Goal: Task Accomplishment & Management: Complete application form

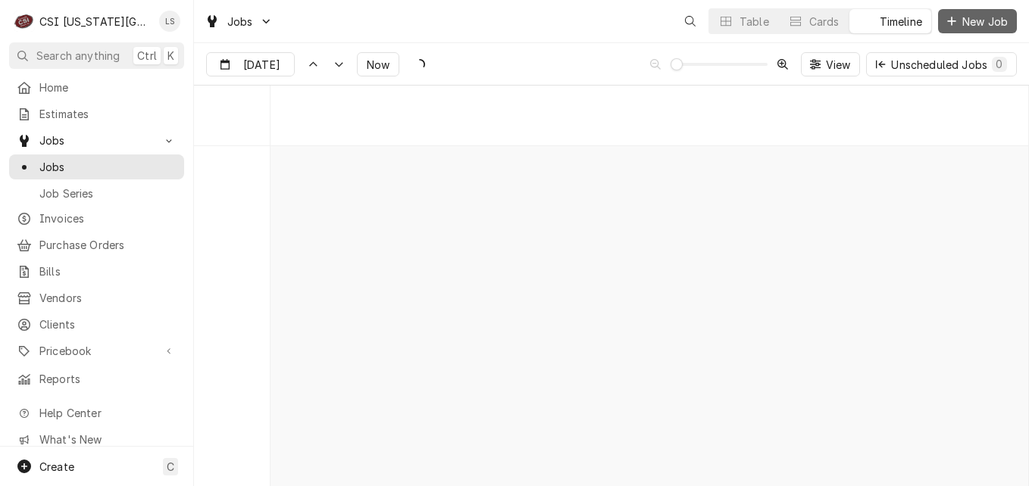
scroll to position [7320, 0]
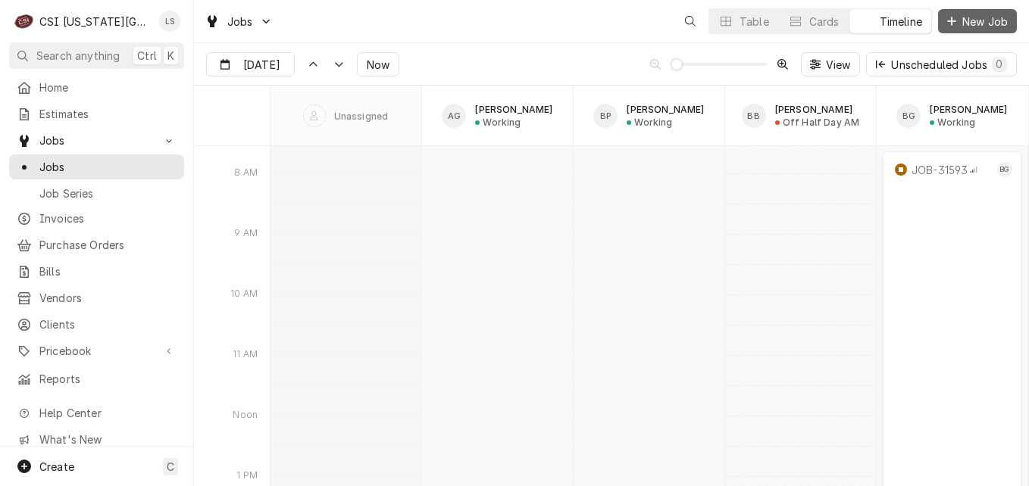
click at [959, 14] on span "New Job" at bounding box center [985, 22] width 52 height 16
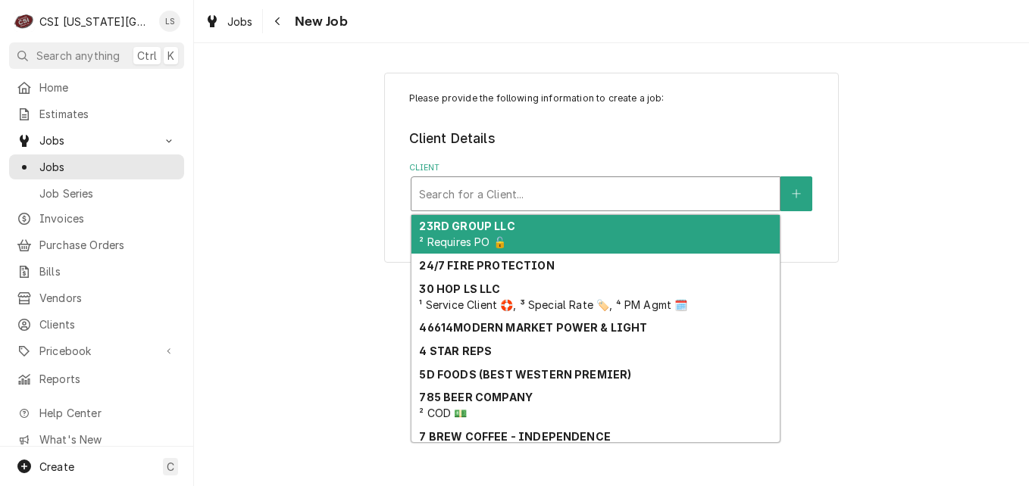
click at [550, 190] on div "Client" at bounding box center [595, 193] width 353 height 27
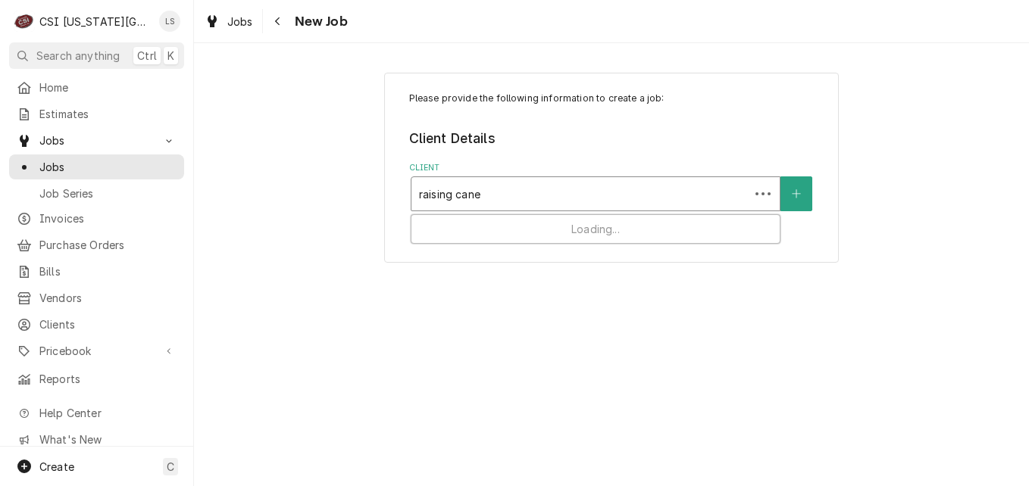
type input "raising canes"
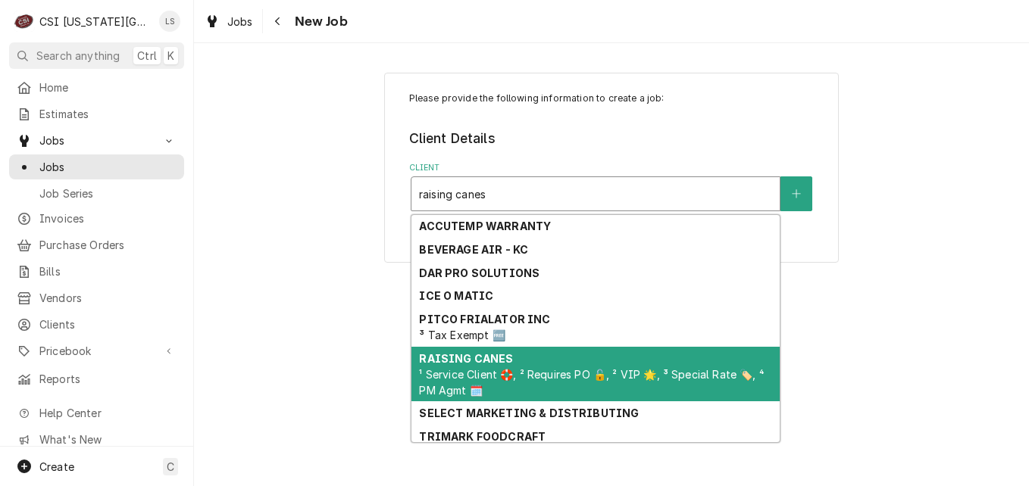
click at [500, 361] on strong "RAISING CANES" at bounding box center [466, 358] width 94 height 13
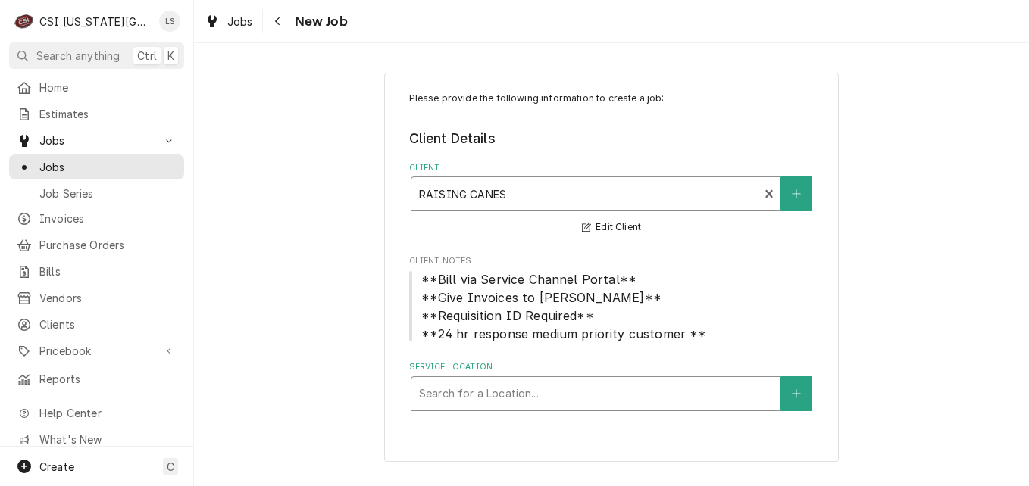
click at [529, 398] on div "Service Location" at bounding box center [595, 393] width 353 height 27
type input "224"
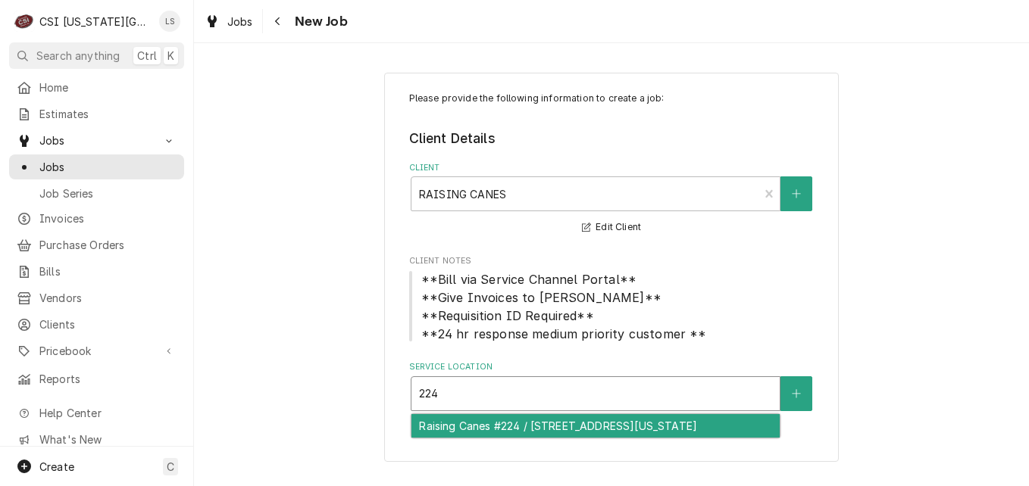
click at [534, 432] on div "Raising Canes #224 / 2435 Iowa Street, Lawrence, KS 66046" at bounding box center [595, 425] width 368 height 23
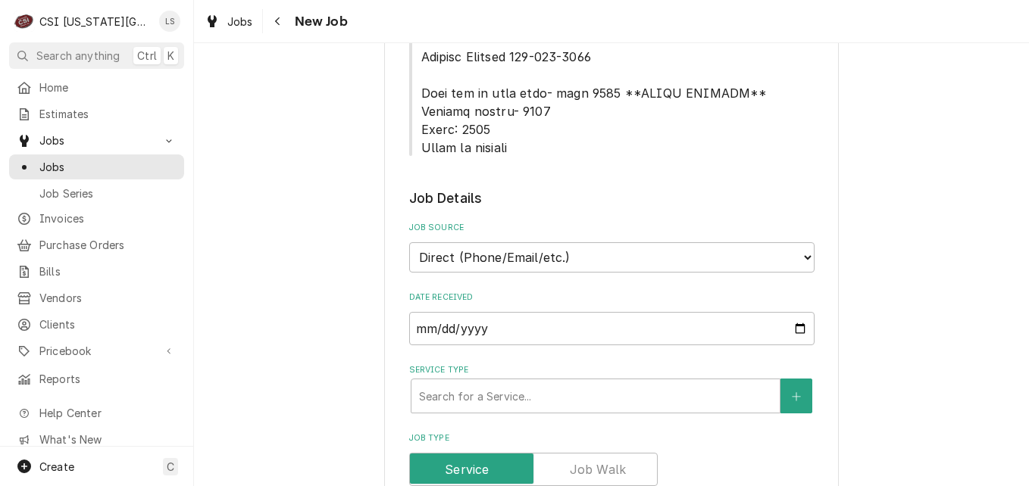
scroll to position [985, 0]
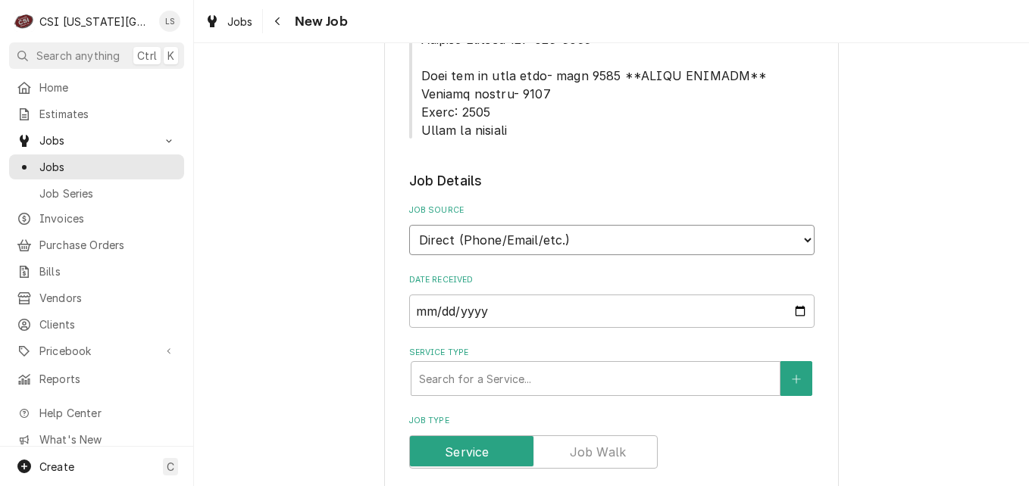
click at [592, 225] on select "Direct (Phone/Email/etc.) Service Channel Corrigo Ecotrak Other" at bounding box center [611, 240] width 405 height 30
select select "1"
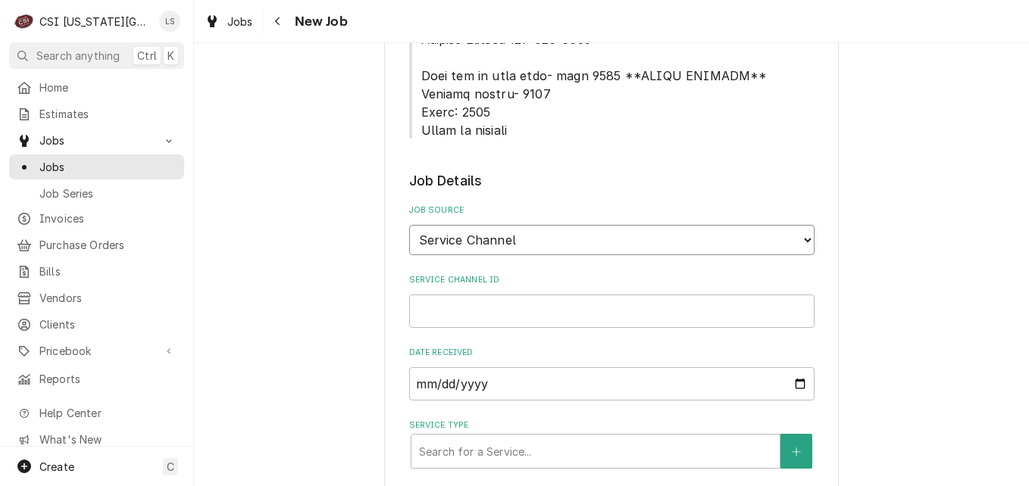
scroll to position [1136, 0]
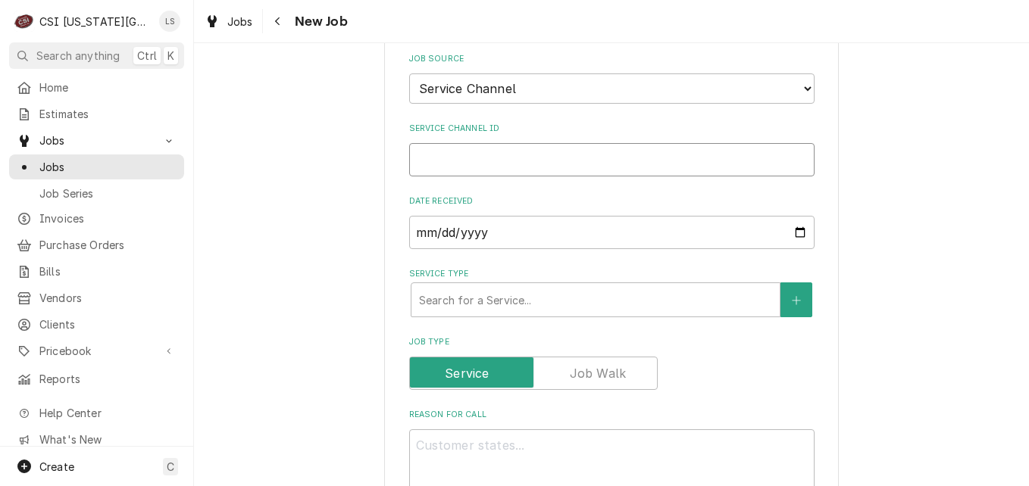
click at [515, 143] on input "Service Channel ID" at bounding box center [611, 159] width 405 height 33
paste input "324145847"
type textarea "x"
type input "324145847"
type textarea "x"
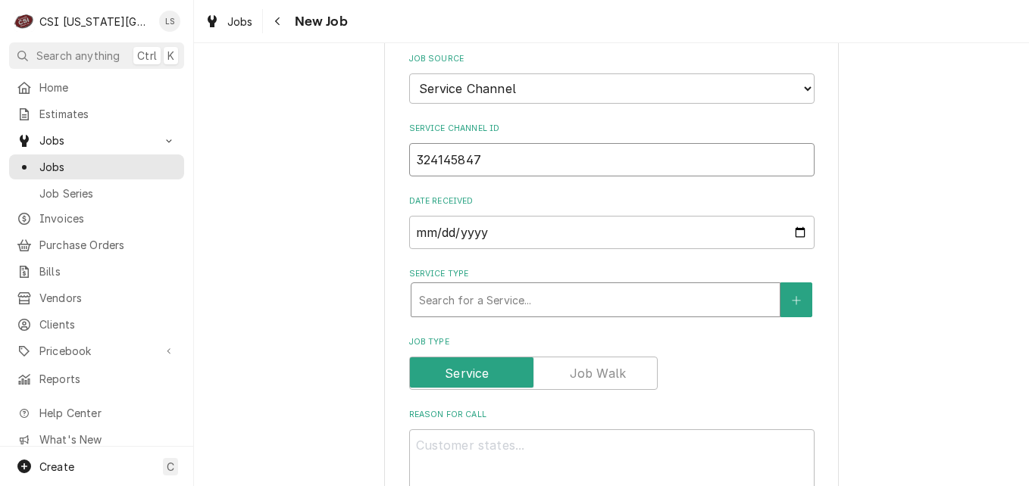
type input "324145847"
click at [533, 286] on div "Service Type" at bounding box center [595, 299] width 353 height 27
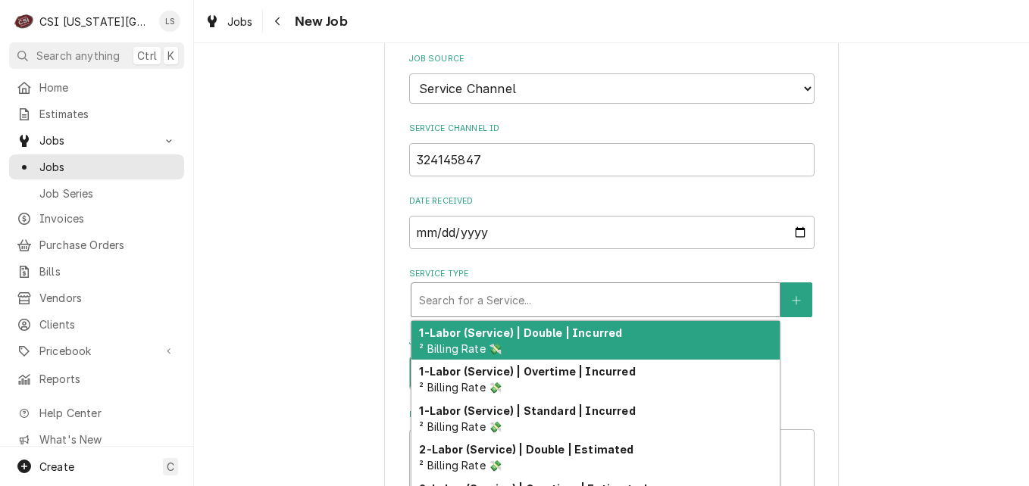
type textarea "x"
type input "s"
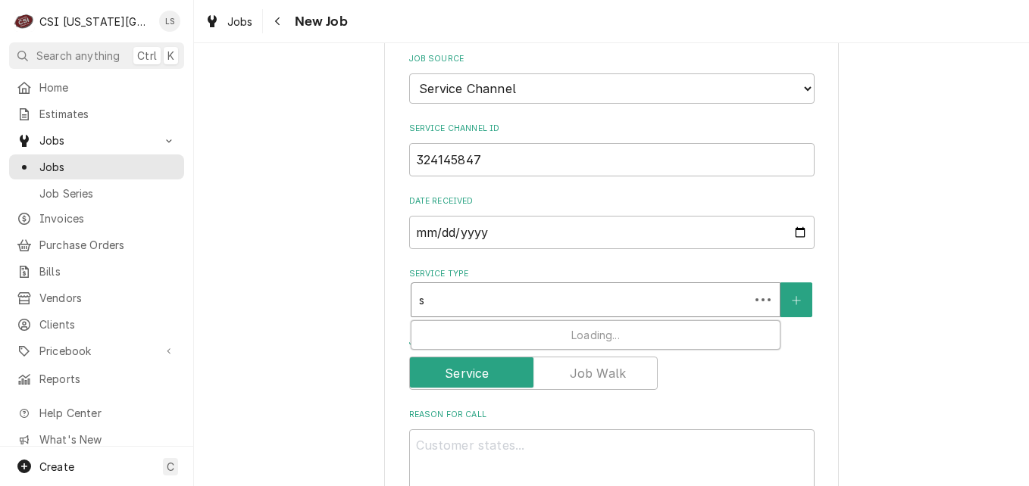
type textarea "x"
type input "se"
type textarea "x"
type input "ser"
type textarea "x"
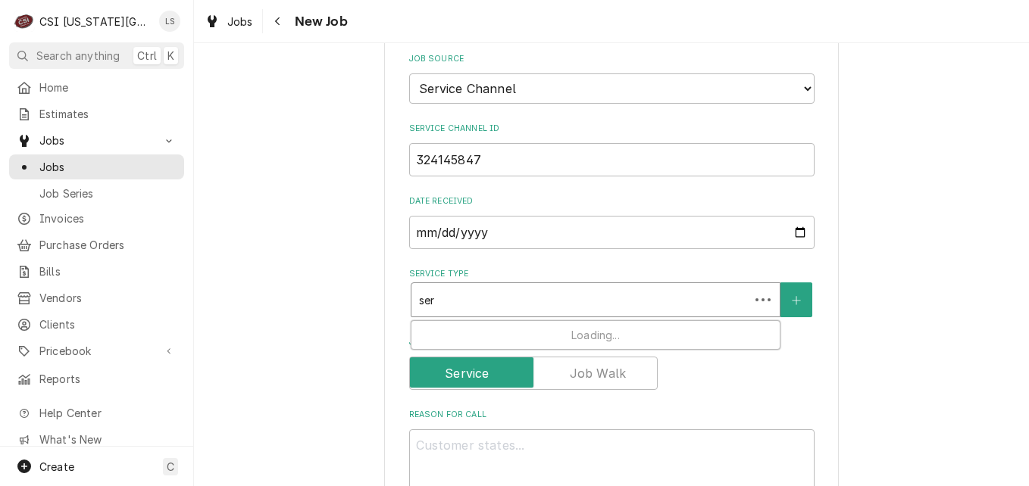
type input "serv"
type textarea "x"
type input "servi"
type textarea "x"
type input "servic"
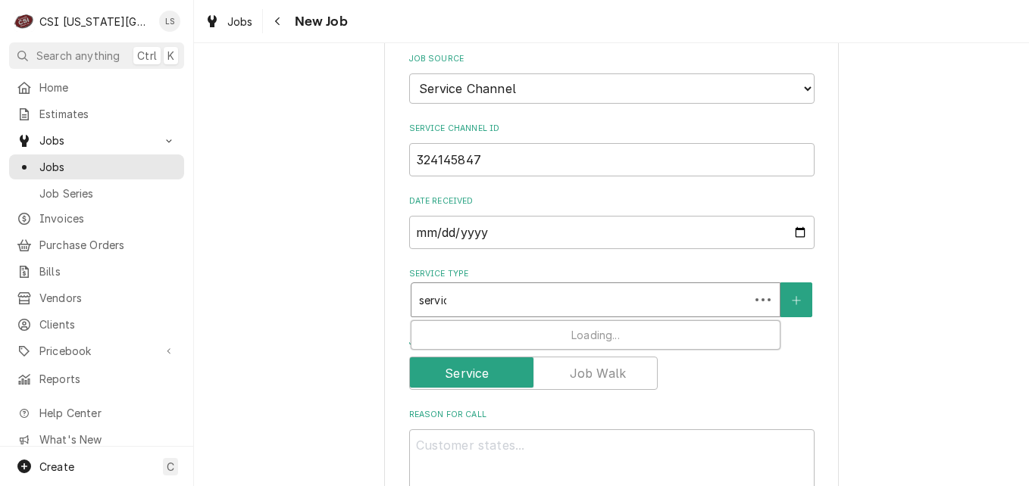
type textarea "x"
type input "service"
type textarea "x"
type input "service"
type textarea "x"
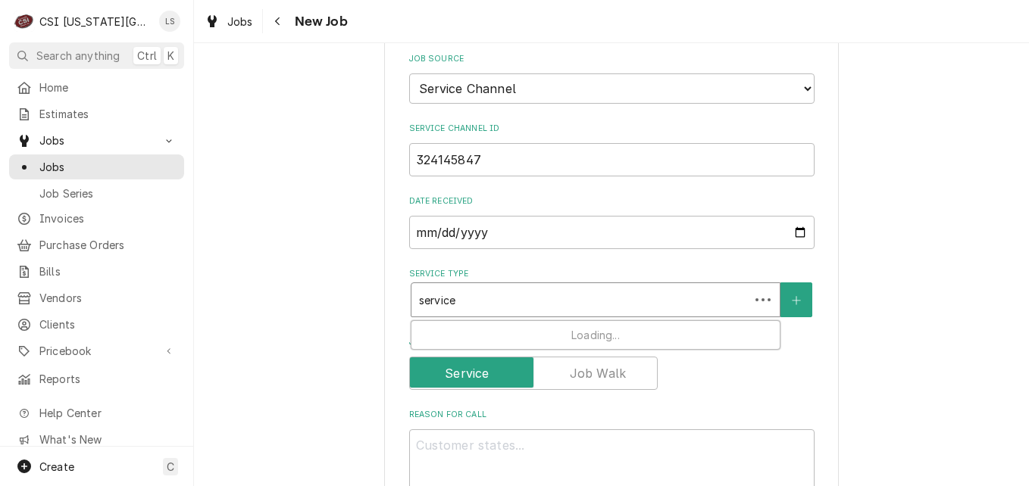
type input "service c"
type textarea "x"
type input "service ca"
type textarea "x"
type input "service cal"
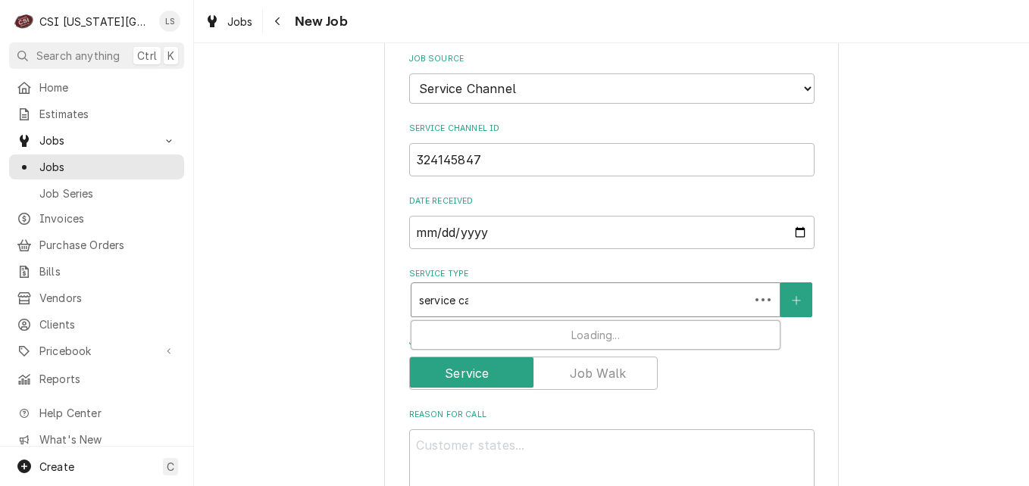
type textarea "x"
type input "service call"
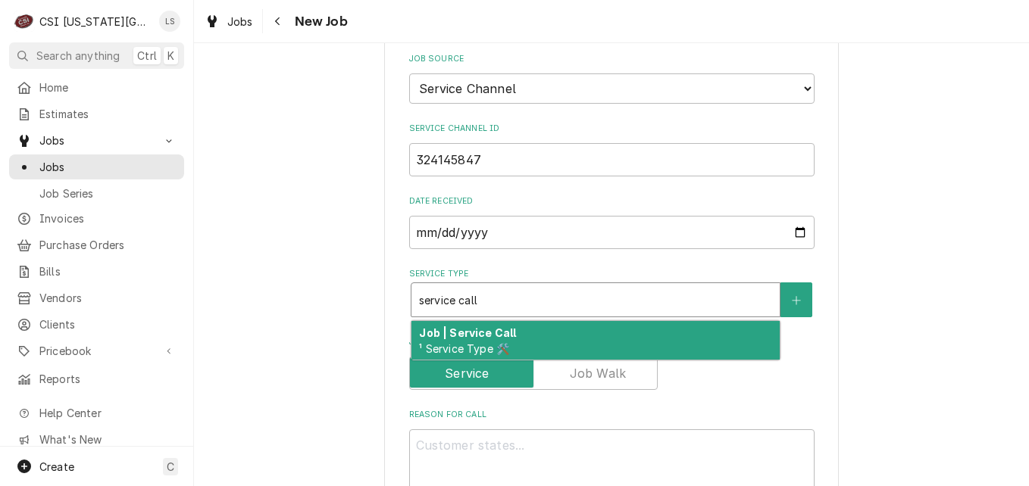
click at [530, 321] on div "Job | Service Call ¹ Service Type 🛠️" at bounding box center [595, 340] width 368 height 39
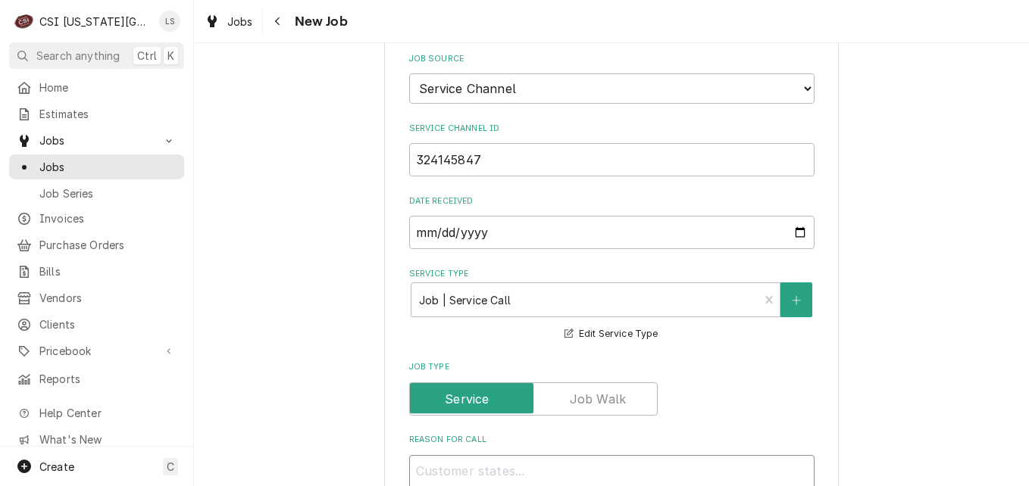
click at [629, 455] on textarea "Reason For Call" at bounding box center [611, 489] width 405 height 68
paste textarea ""KITCHEN / Hot Side / Fryer #3 (Start from Left) "Equip:" KITCHEN/HOT SIDE - LO…"
type textarea "x"
type textarea ""KITCHEN / Hot Side / Fryer #3 (Start from Left) "Equip:" KITCHEN/HOT SIDE - LO…"
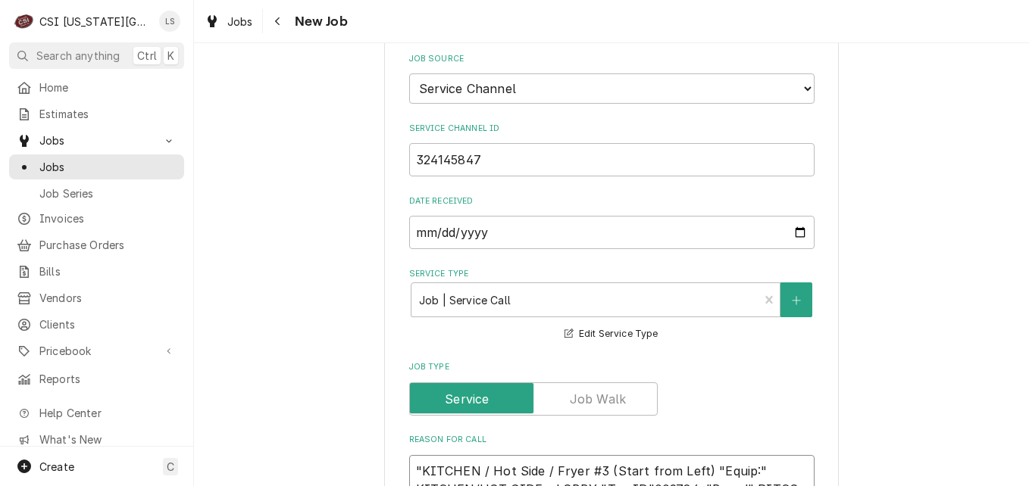
scroll to position [1147, 0]
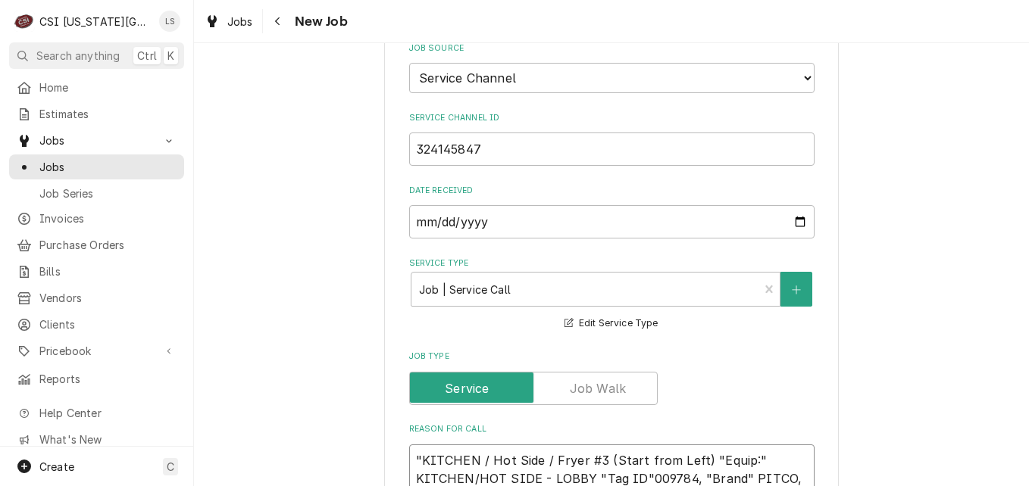
type textarea "x"
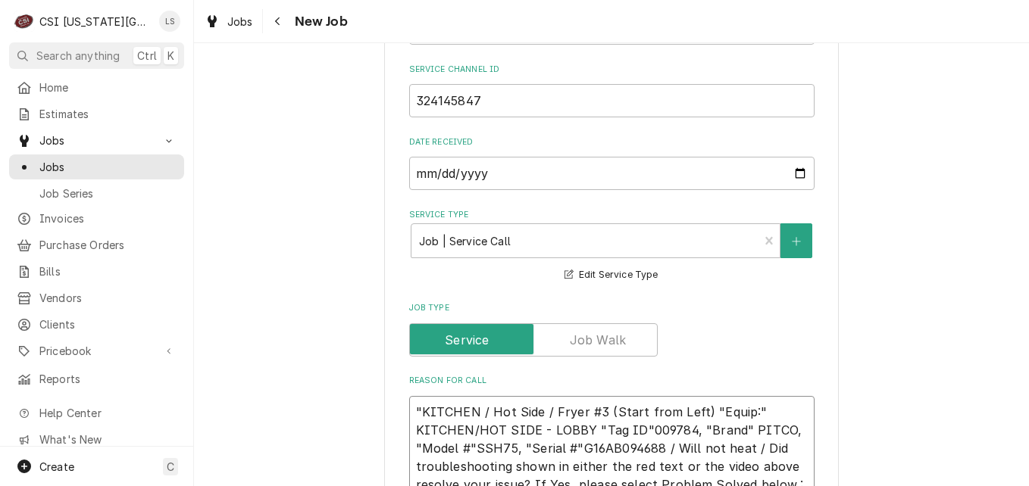
scroll to position [1223, 0]
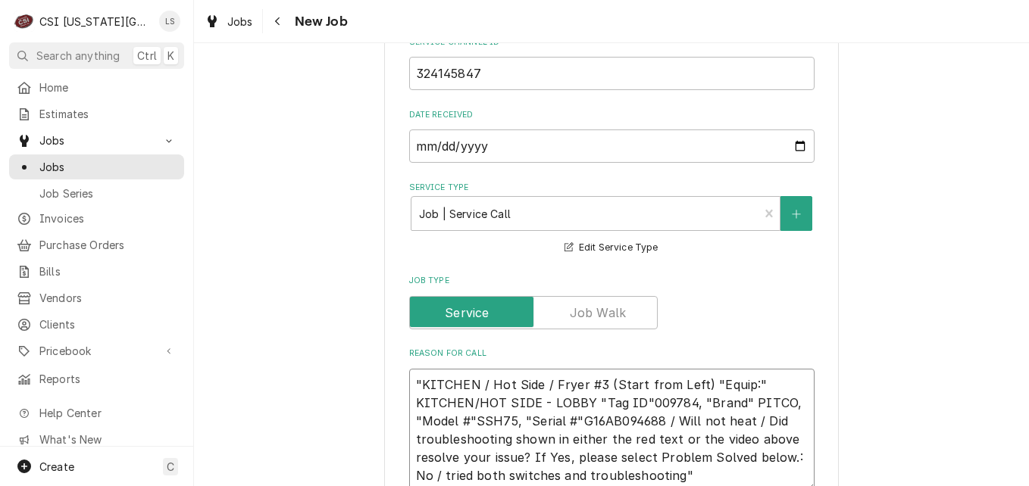
type textarea ""KITCHEN / Hot Side / Fryer #3 (Start from Left) "Equip:" KITCHEN/HOT SIDE - LO…"
click at [886, 348] on div "Please provide the following information to create a job: Client Details Client…" at bounding box center [611, 247] width 835 height 2823
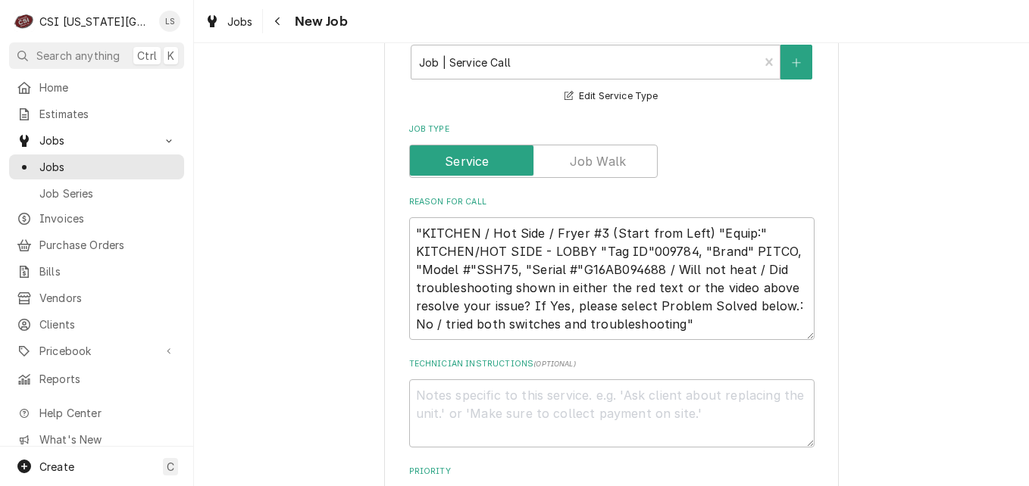
scroll to position [1450, 0]
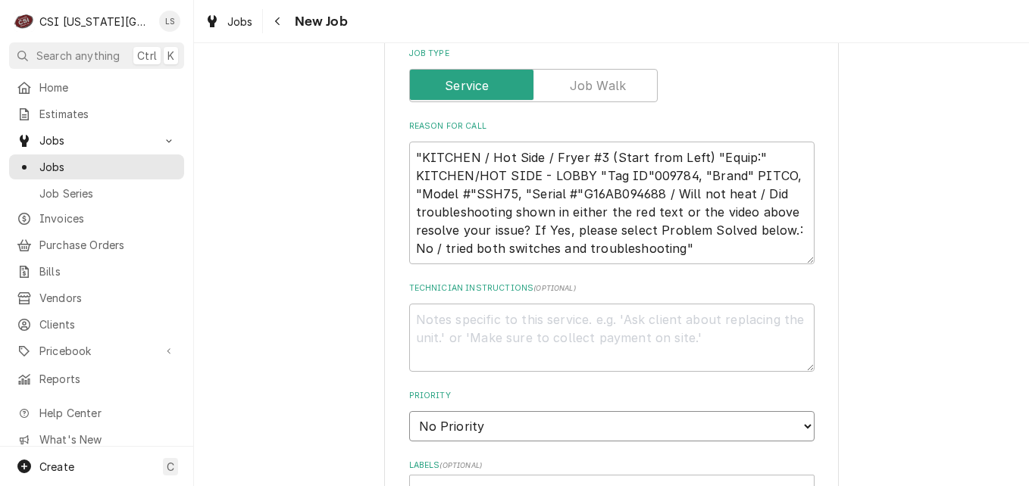
click at [758, 411] on select "No Priority Urgent High Medium Low" at bounding box center [611, 426] width 405 height 30
select select "1"
click at [409, 411] on select "No Priority Urgent High Medium Low" at bounding box center [611, 426] width 405 height 30
type textarea "x"
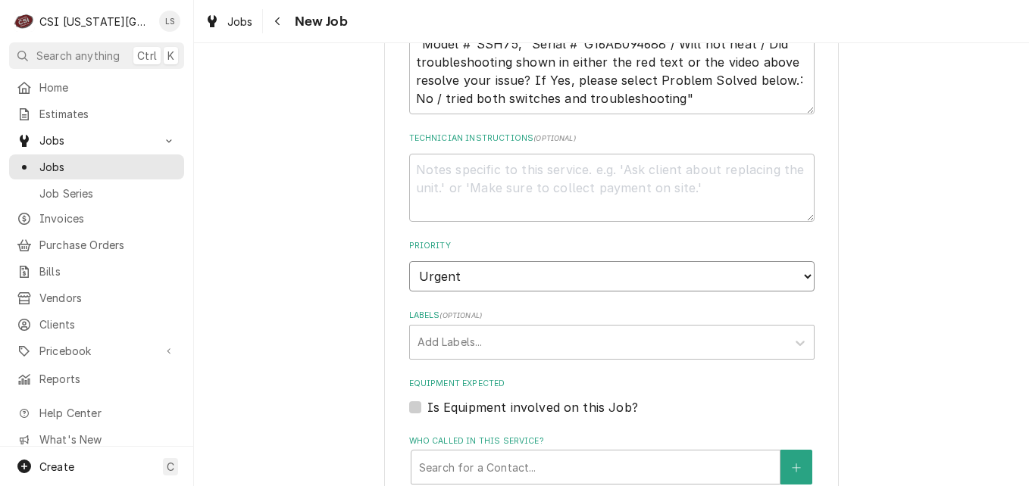
scroll to position [1602, 0]
click at [615, 327] on div "Labels" at bounding box center [597, 340] width 361 height 27
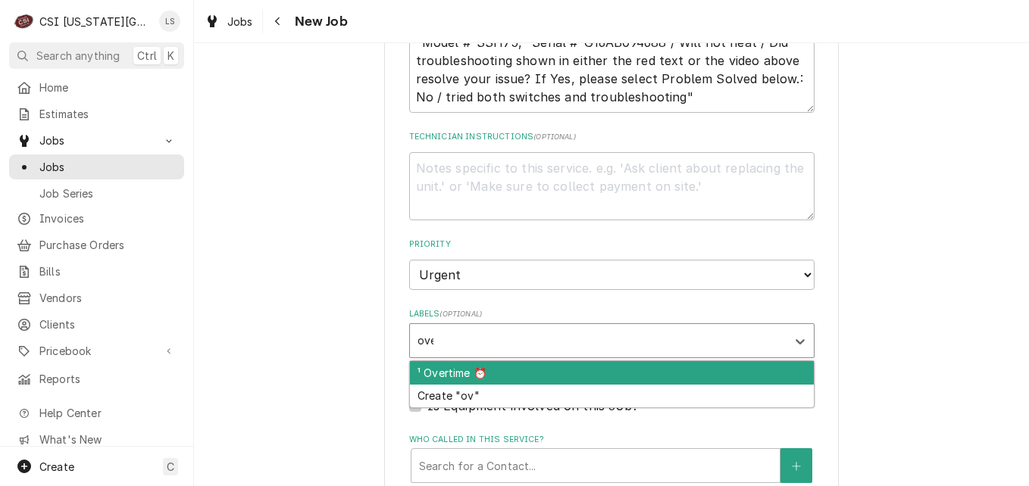
type input "over"
type textarea "x"
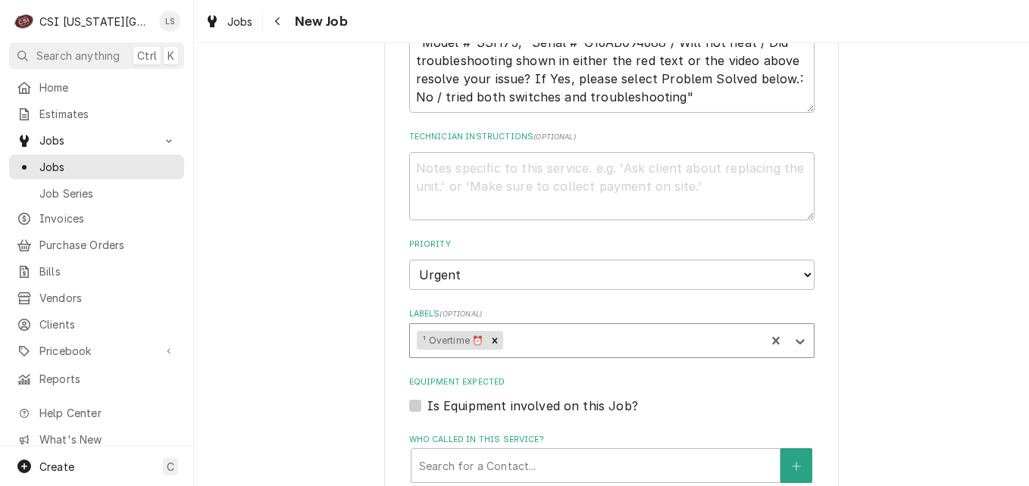
type textarea "x"
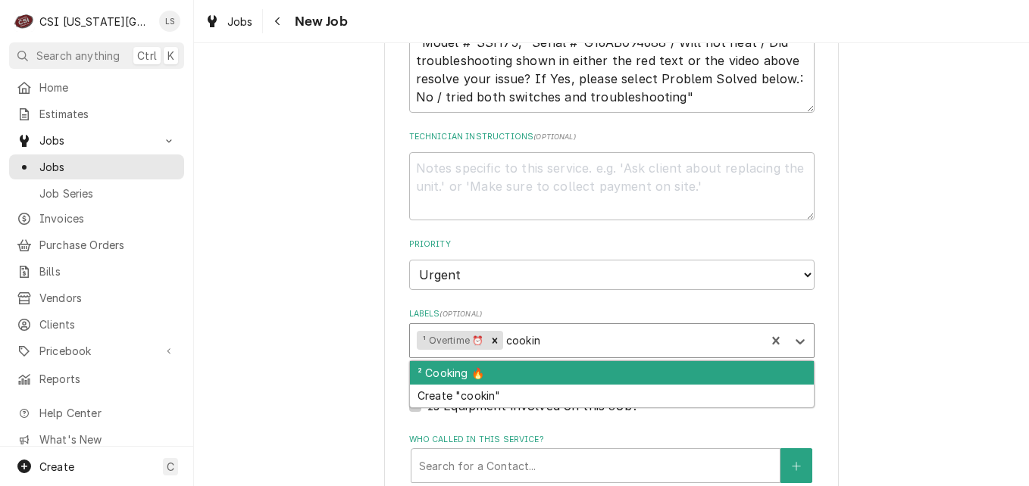
type input "cooking"
type textarea "x"
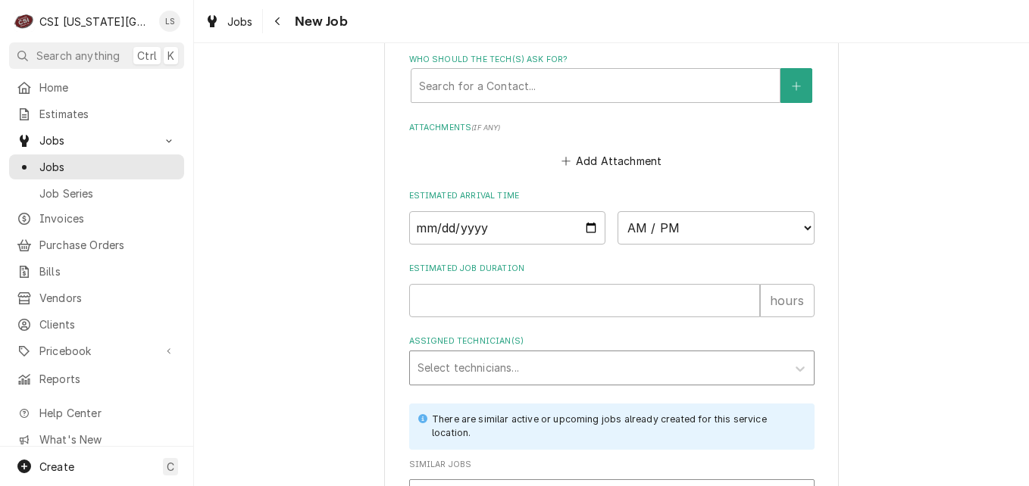
scroll to position [2056, 0]
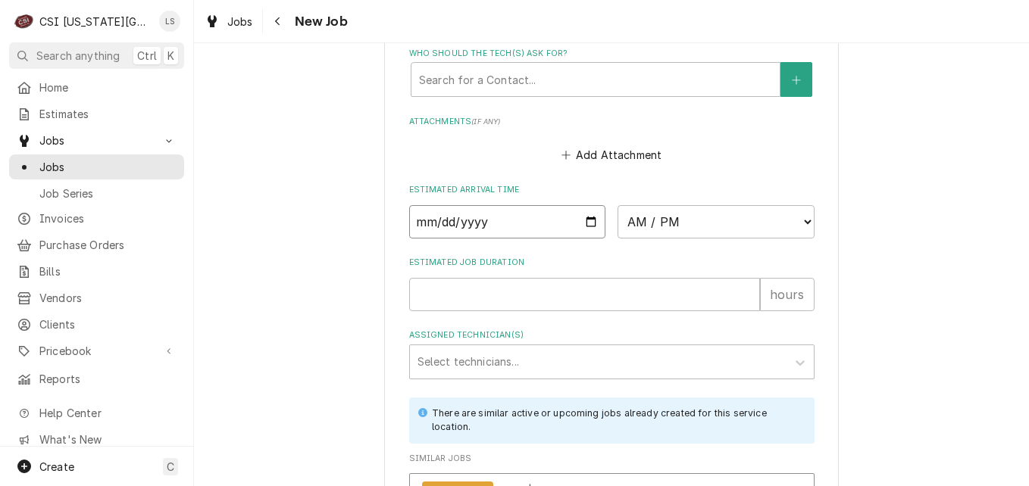
click at [589, 205] on input "Date" at bounding box center [507, 221] width 197 height 33
type textarea "x"
type input "2025-08-30"
type textarea "x"
click at [689, 205] on select "AM / PM 6:00 AM 6:15 AM 6:30 AM 6:45 AM 7:00 AM 7:15 AM 7:30 AM 7:45 AM 8:00 AM…" at bounding box center [715, 221] width 197 height 33
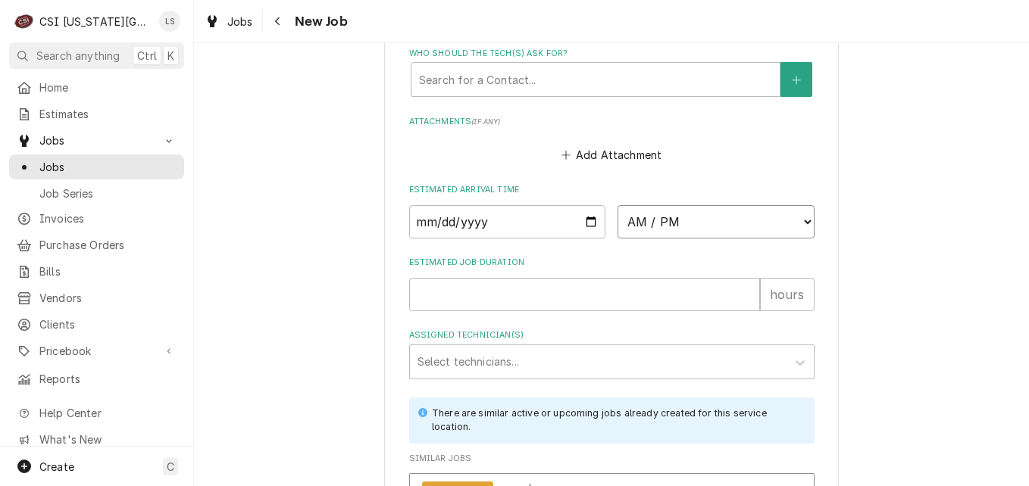
select select "12:00:00"
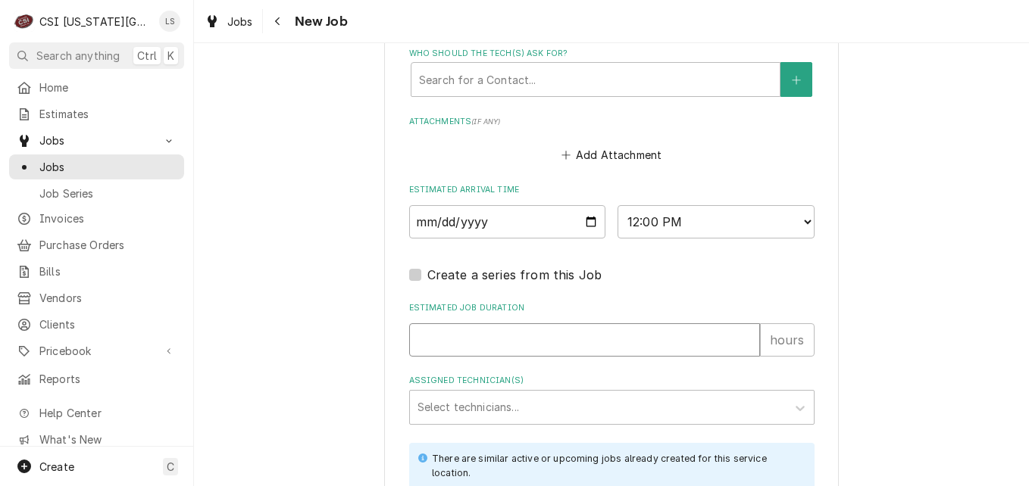
click at [581, 323] on input "Estimated Job Duration" at bounding box center [584, 339] width 351 height 33
type textarea "x"
type input "2"
type textarea "x"
type input "2"
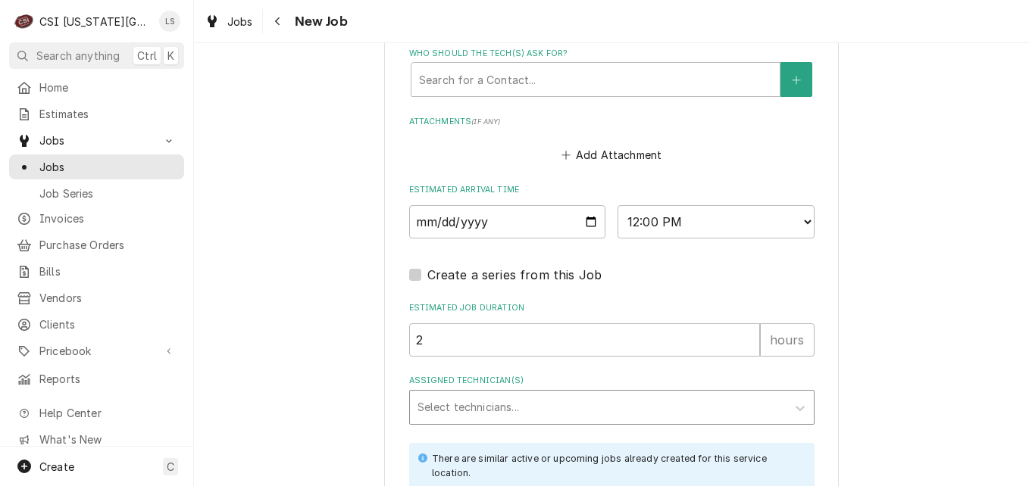
click at [689, 394] on div "Assigned Technician(s)" at bounding box center [597, 407] width 361 height 27
type input "char"
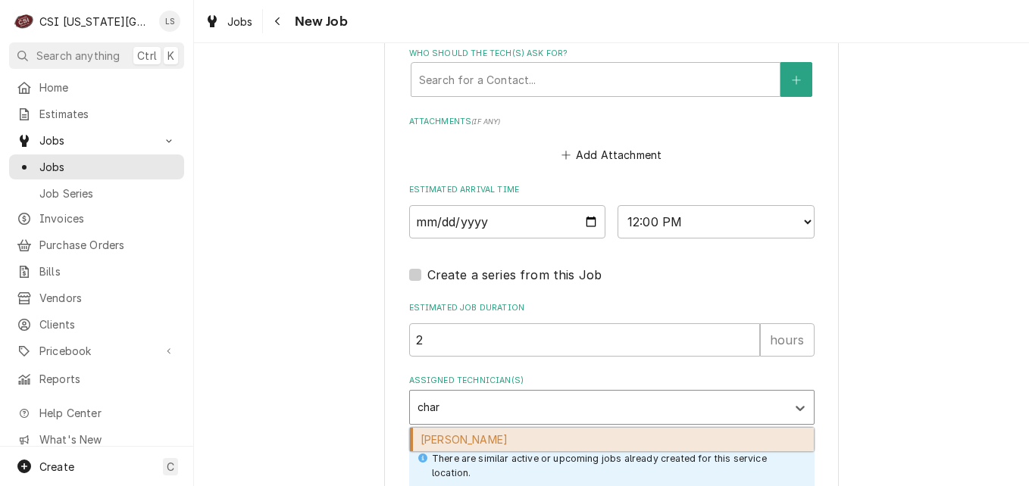
click at [660, 427] on div "[PERSON_NAME]" at bounding box center [611, 439] width 405 height 25
click at [711, 428] on div "[PERSON_NAME]" at bounding box center [612, 439] width 404 height 23
type textarea "x"
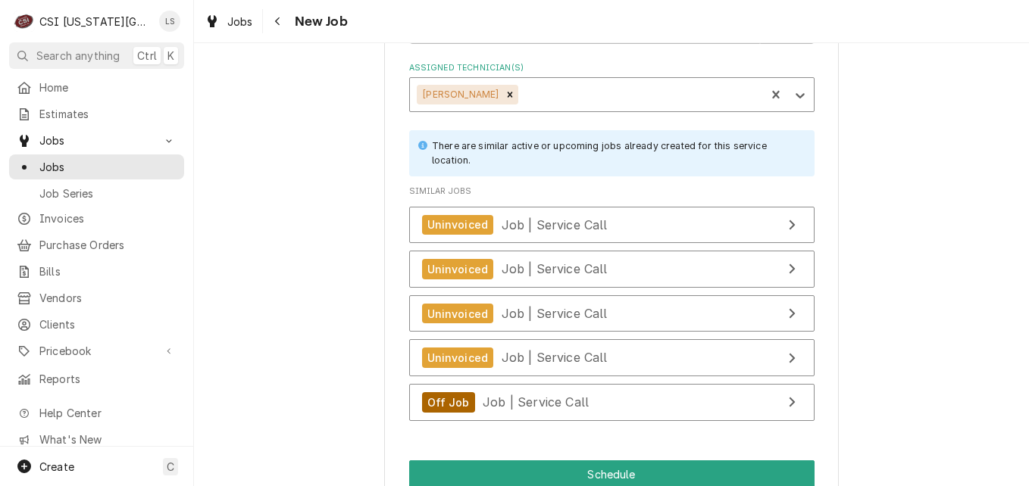
scroll to position [2370, 0]
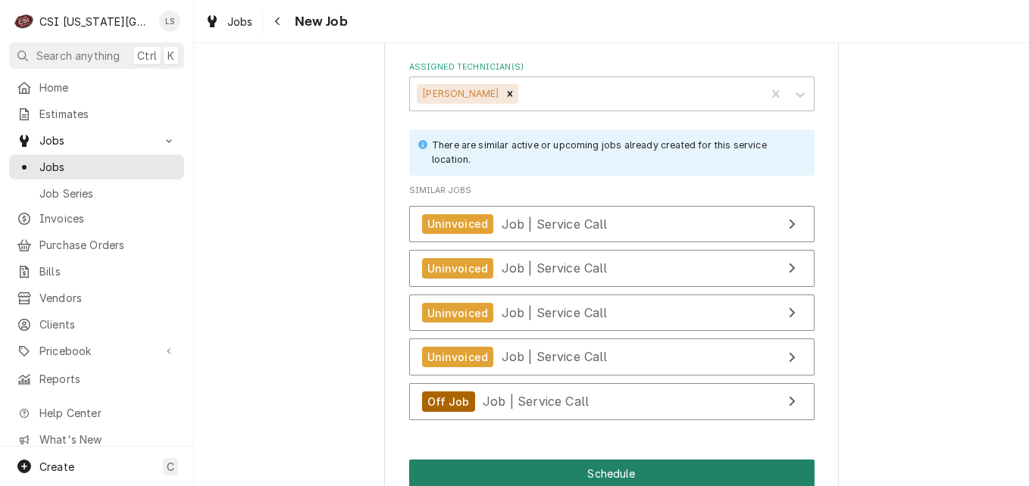
click at [573, 460] on button "Schedule" at bounding box center [611, 474] width 405 height 28
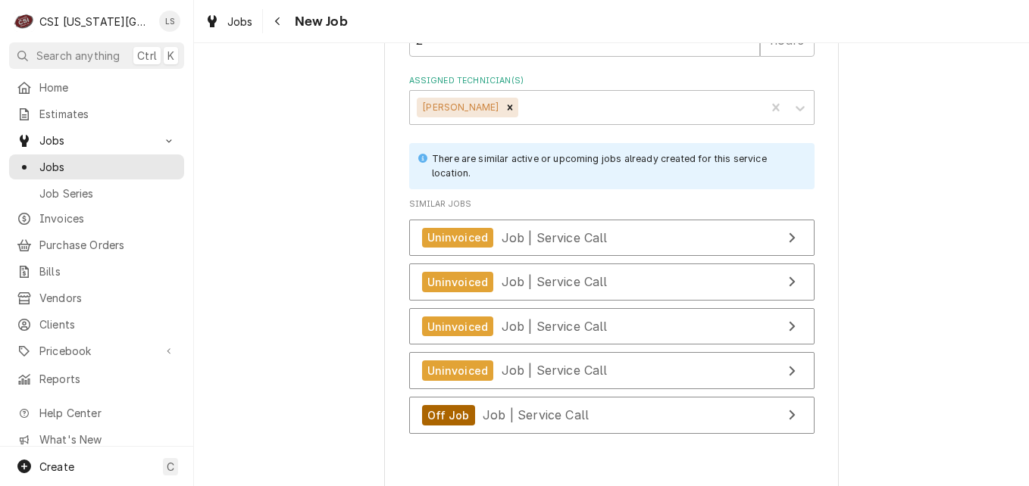
type textarea "x"
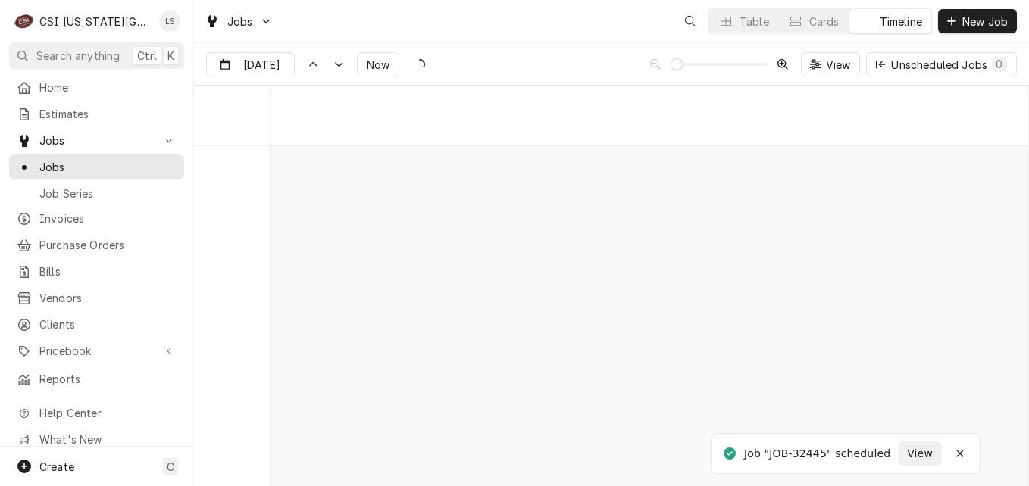
scroll to position [7320, 0]
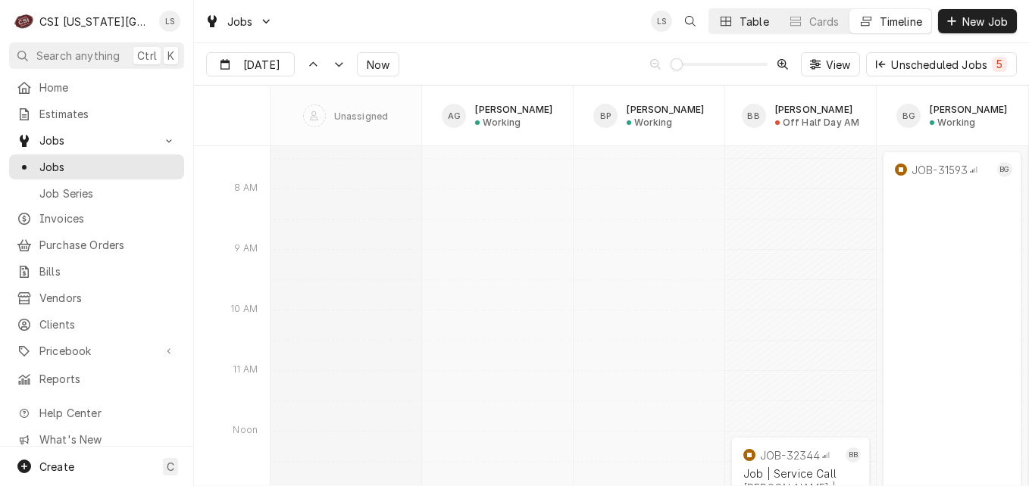
click at [742, 23] on div "Table" at bounding box center [754, 22] width 30 height 16
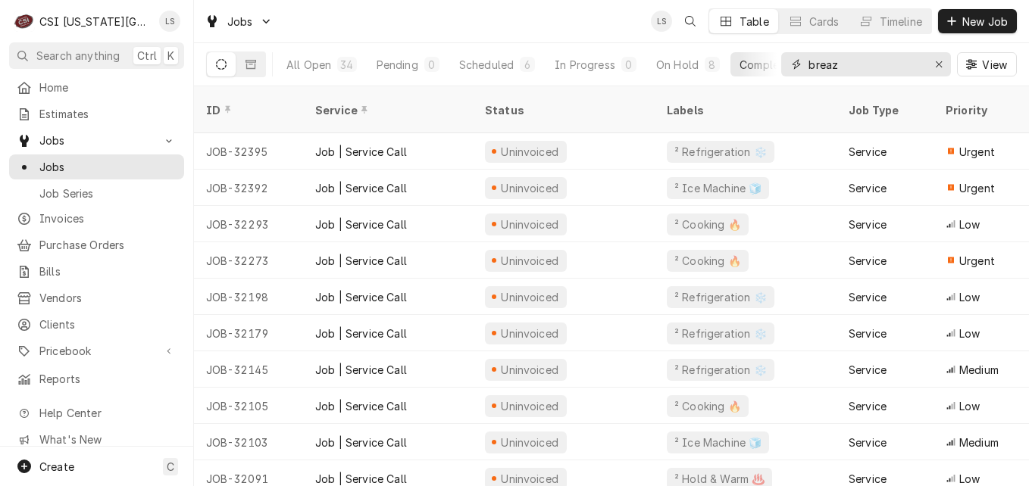
click at [856, 70] on input "breaz" at bounding box center [865, 64] width 114 height 24
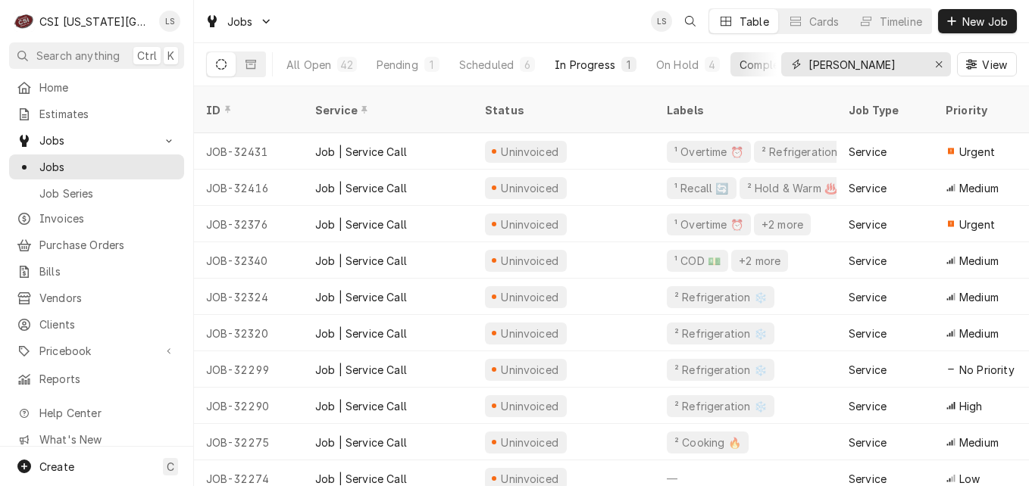
type input "[PERSON_NAME]"
click at [603, 75] on button "In Progress 1" at bounding box center [595, 64] width 100 height 24
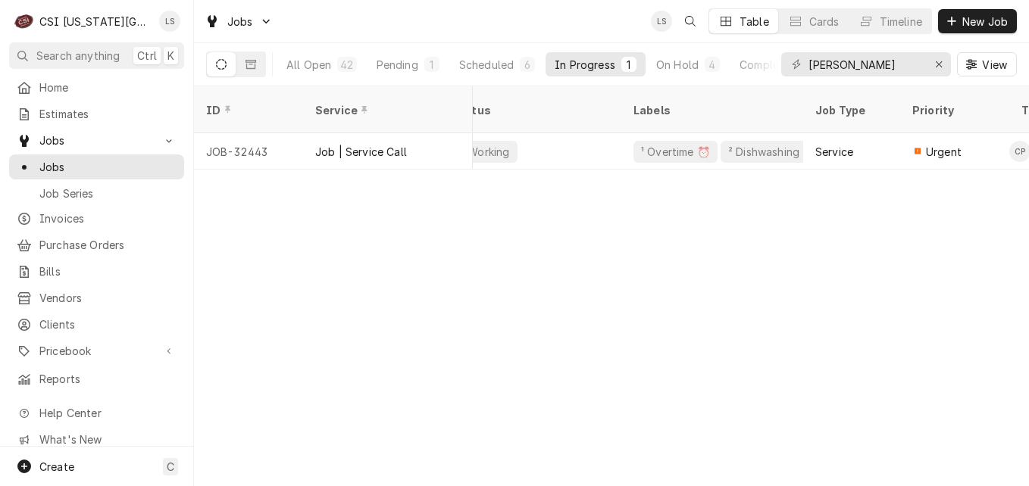
scroll to position [0, 0]
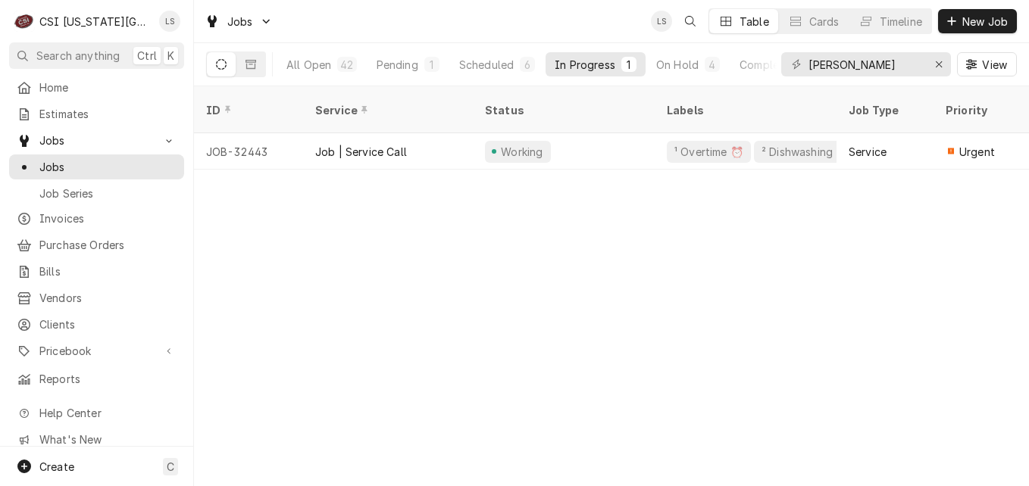
click at [533, 12] on div "Jobs LS Table Cards Timeline New Job" at bounding box center [611, 21] width 835 height 42
click at [475, 66] on div "Scheduled" at bounding box center [486, 65] width 55 height 16
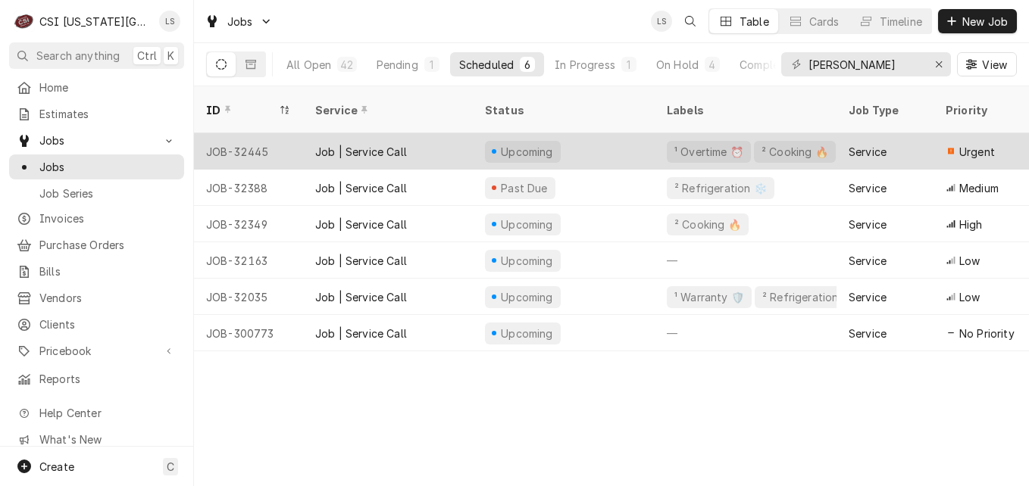
click at [614, 138] on div "Upcoming" at bounding box center [564, 151] width 182 height 36
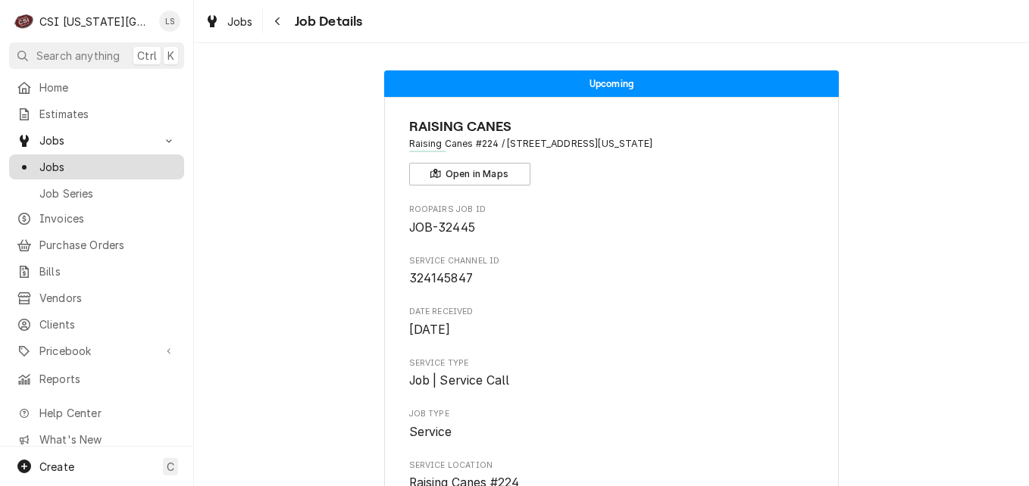
click at [60, 171] on link "Jobs" at bounding box center [96, 167] width 175 height 25
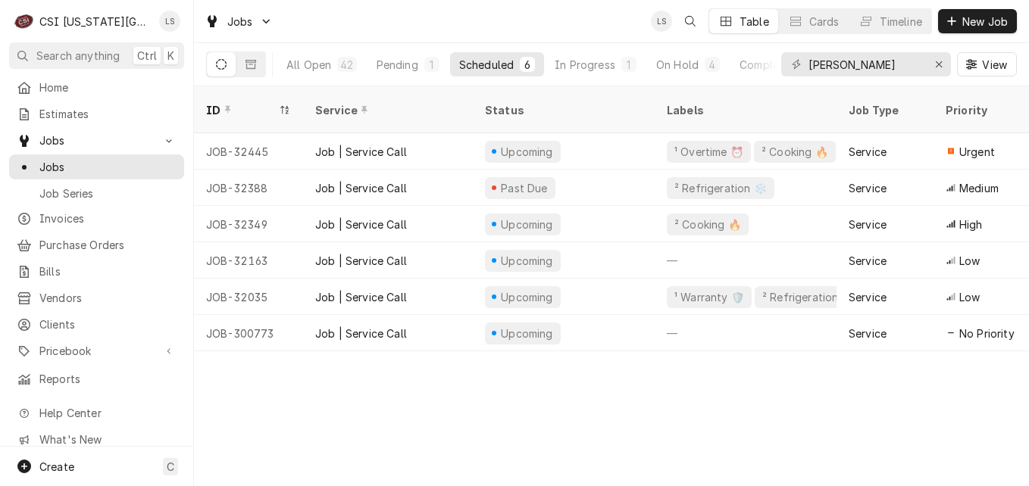
click at [363, 23] on div "Jobs LS Table Cards Timeline New Job" at bounding box center [611, 21] width 835 height 42
